Goal: Transaction & Acquisition: Purchase product/service

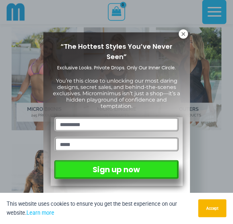
scroll to position [649, 0]
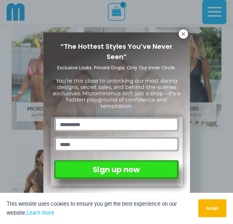
click at [184, 34] on icon at bounding box center [184, 34] width 4 height 4
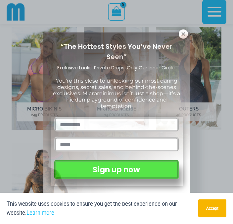
scroll to position [649, 0]
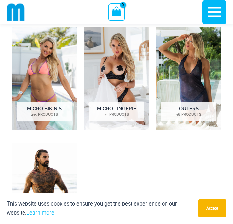
click at [116, 115] on mark "75 Products" at bounding box center [117, 115] width 56 height 6
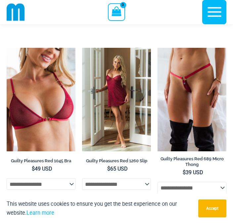
scroll to position [251, 0]
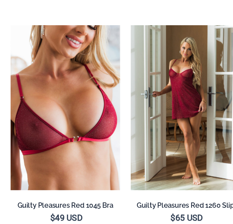
click at [7, 48] on img at bounding box center [7, 48] width 0 height 0
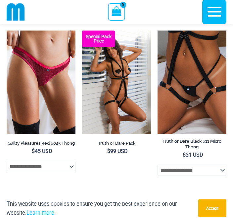
scroll to position [431, 0]
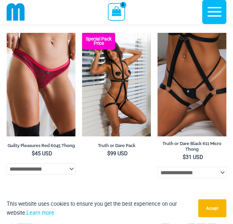
click at [82, 33] on img at bounding box center [82, 33] width 0 height 0
